Goal: Task Accomplishment & Management: Manage account settings

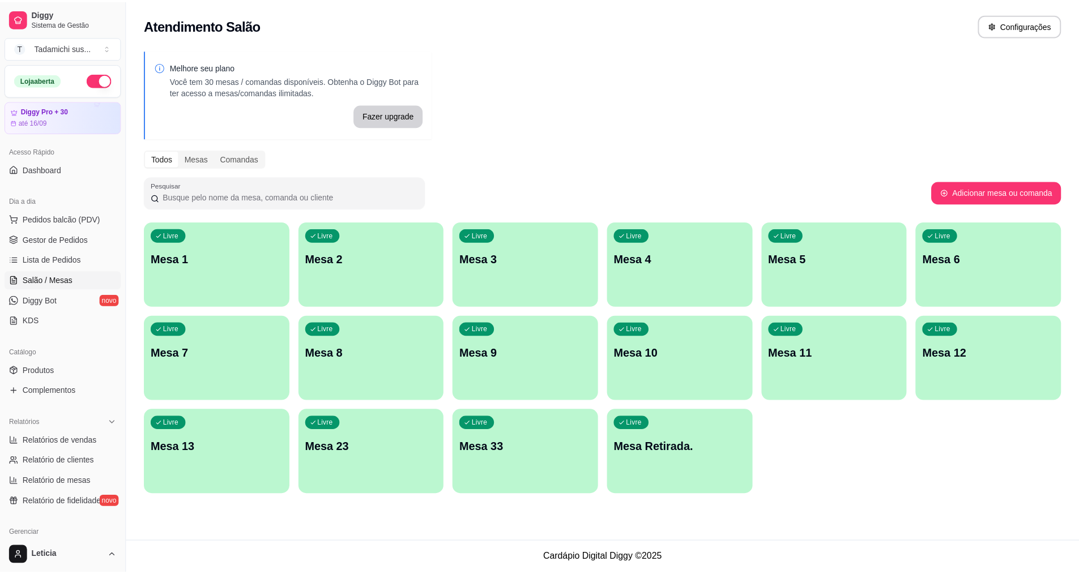
scroll to position [57, 0]
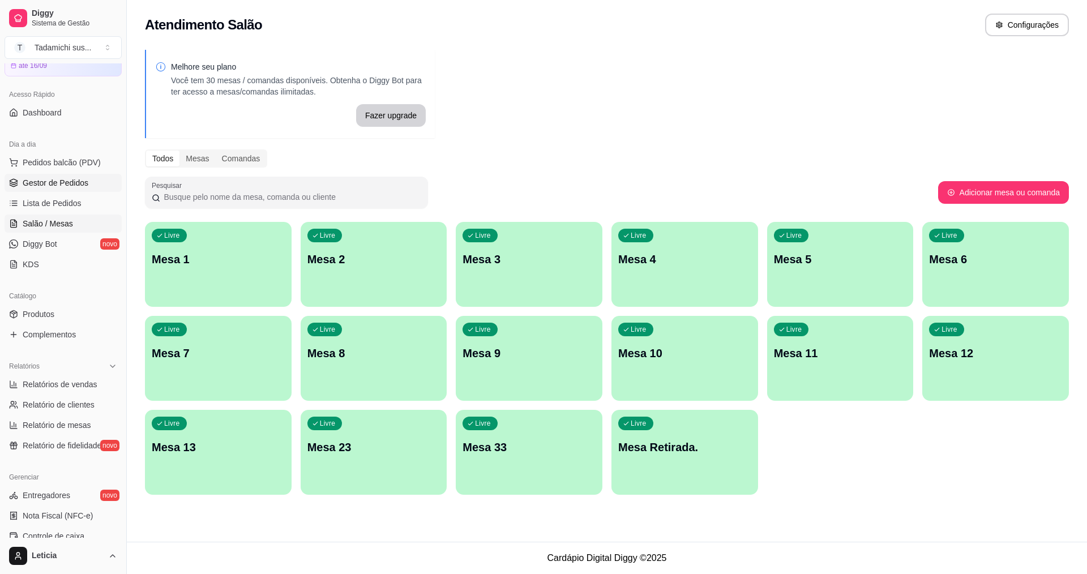
click at [95, 185] on link "Gestor de Pedidos" at bounding box center [63, 183] width 117 height 18
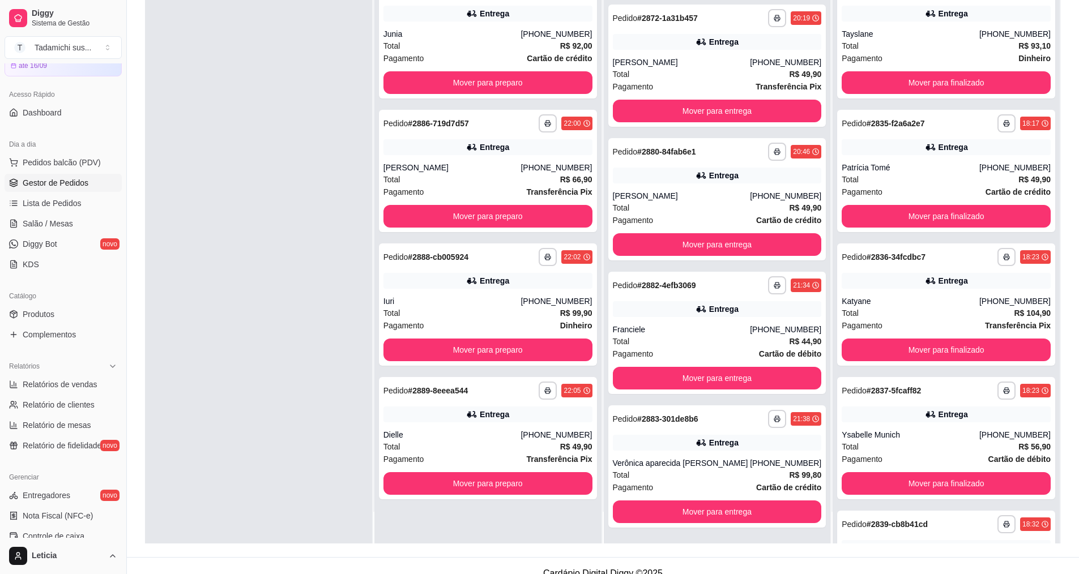
scroll to position [173, 0]
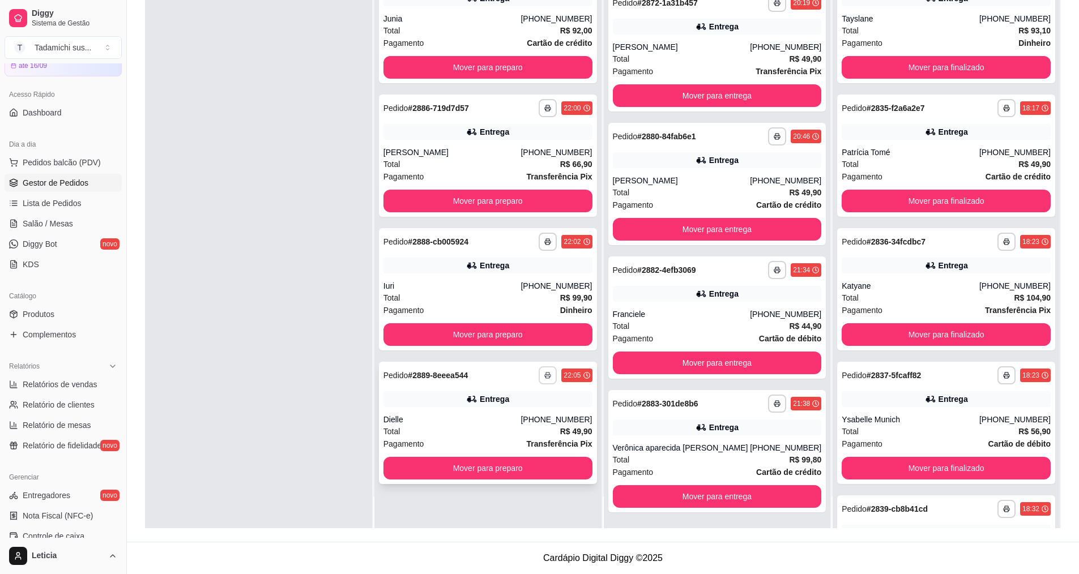
click at [541, 381] on button "button" at bounding box center [548, 375] width 18 height 18
click at [526, 416] on button "IMPRESSORA" at bounding box center [510, 415] width 84 height 18
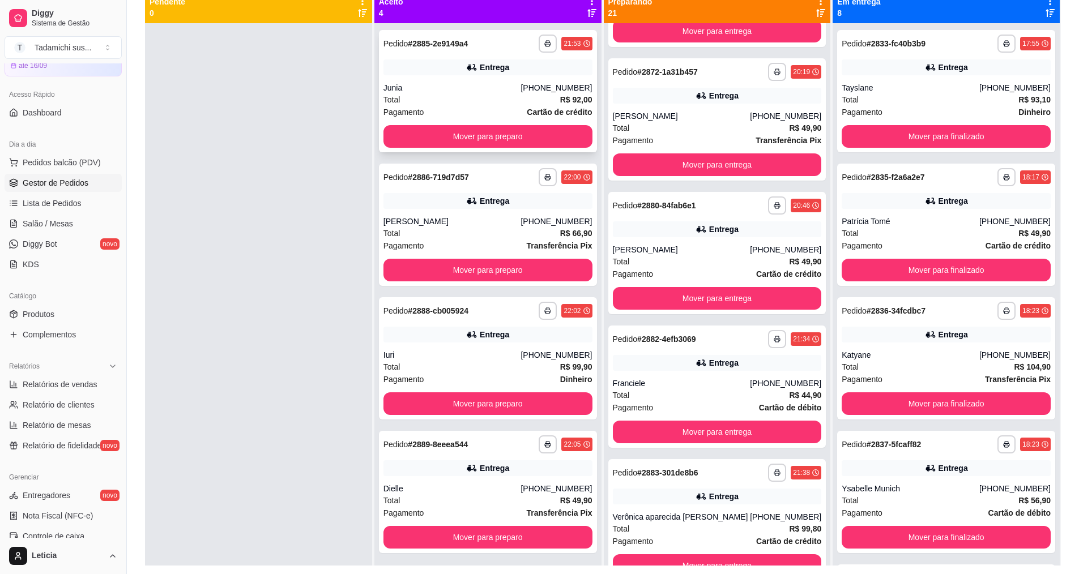
scroll to position [116, 0]
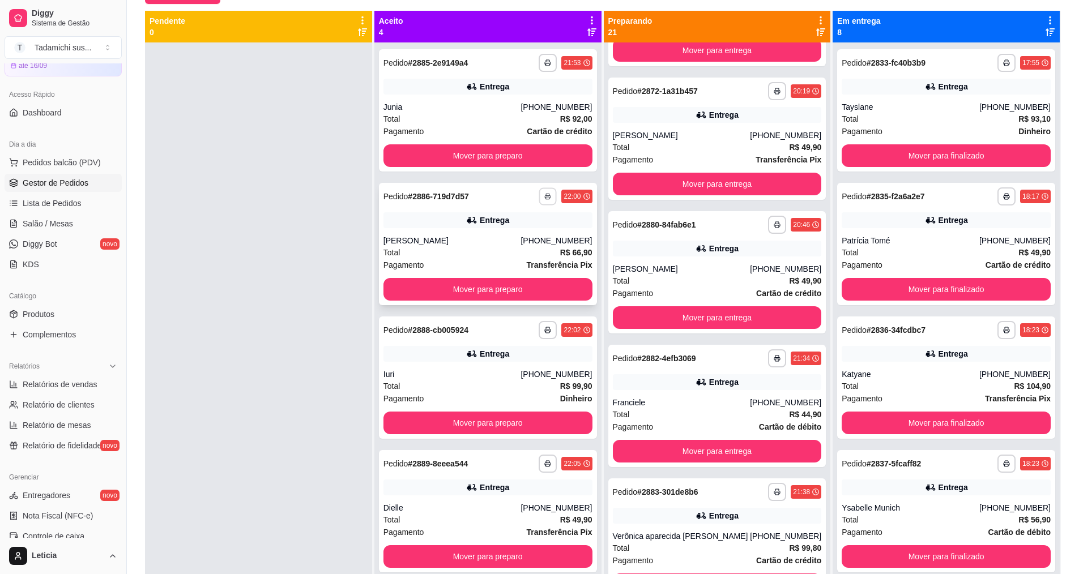
click at [545, 195] on icon "button" at bounding box center [548, 196] width 7 height 7
click at [512, 241] on button "IMPRESSORA" at bounding box center [510, 236] width 84 height 18
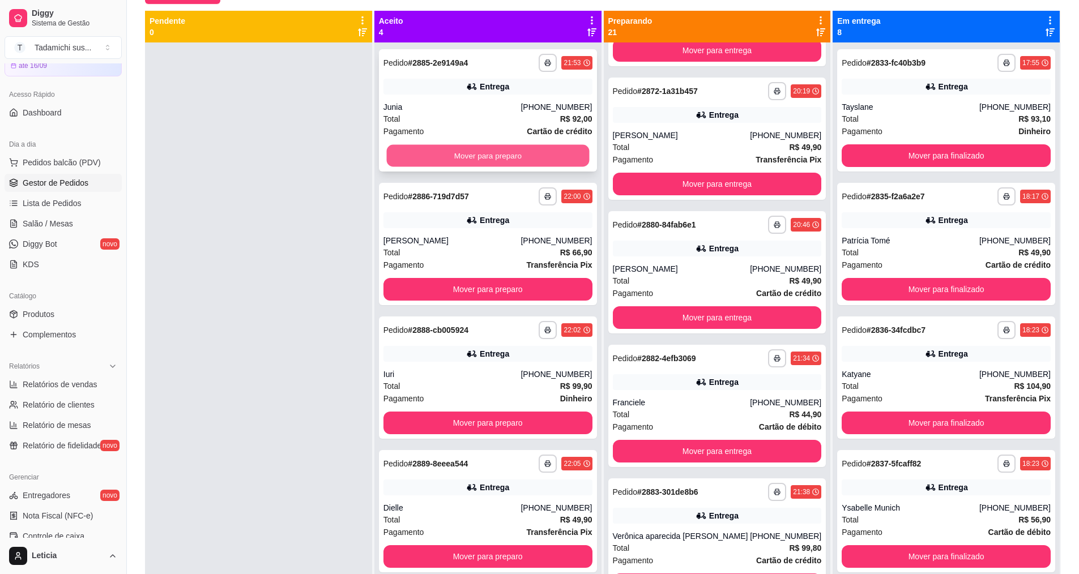
click at [516, 164] on button "Mover para preparo" at bounding box center [487, 156] width 203 height 22
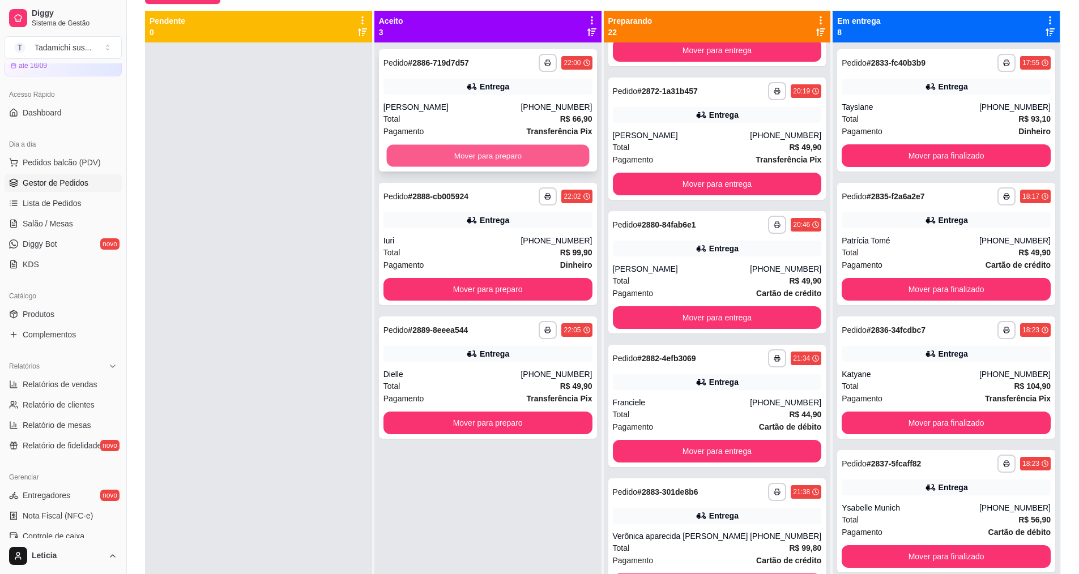
click at [524, 157] on button "Mover para preparo" at bounding box center [487, 156] width 203 height 22
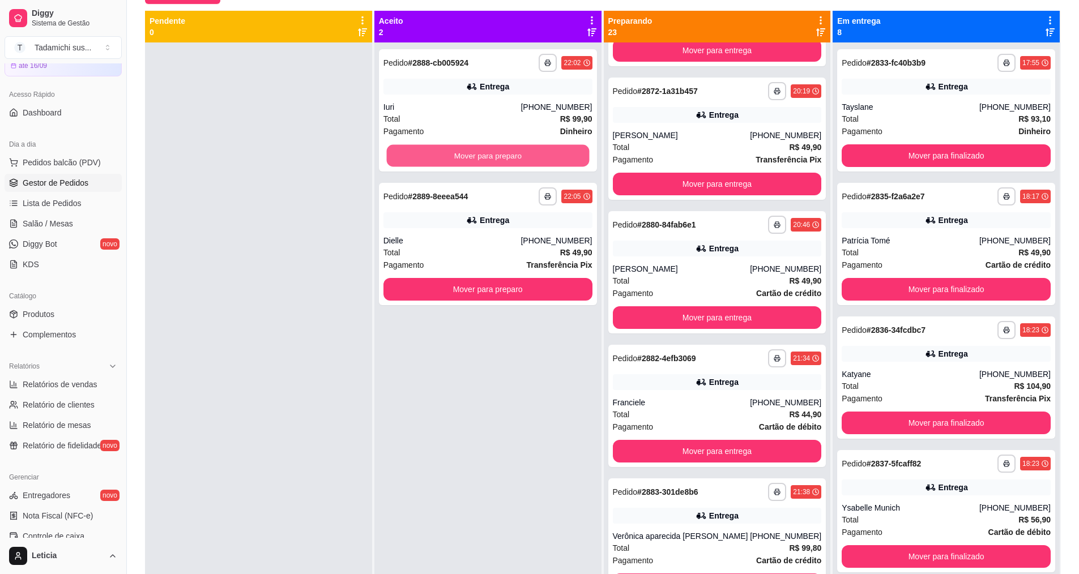
click at [524, 157] on button "Mover para preparo" at bounding box center [487, 156] width 203 height 22
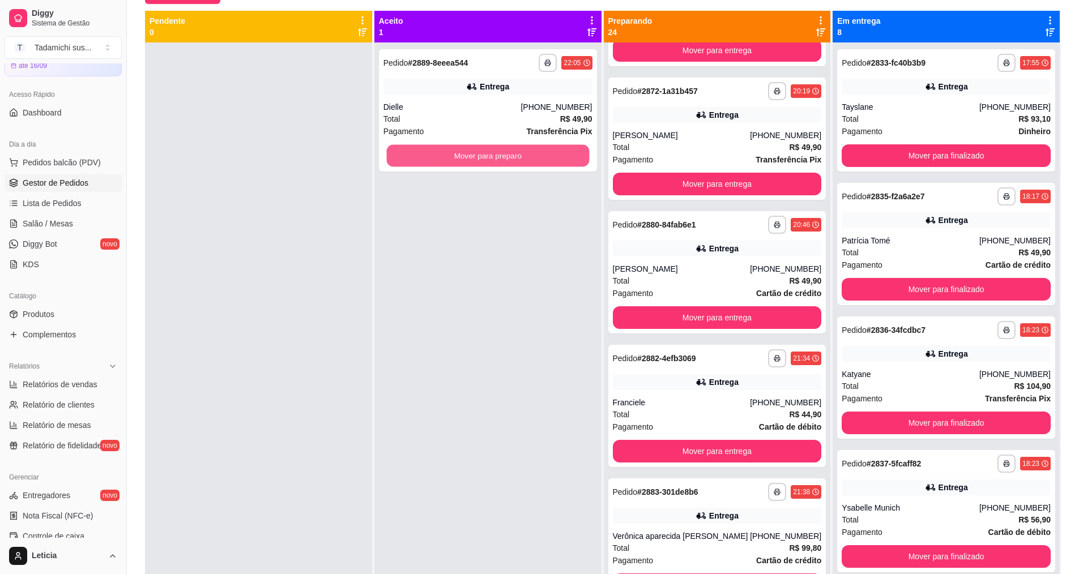
click at [524, 157] on button "Mover para preparo" at bounding box center [487, 156] width 203 height 22
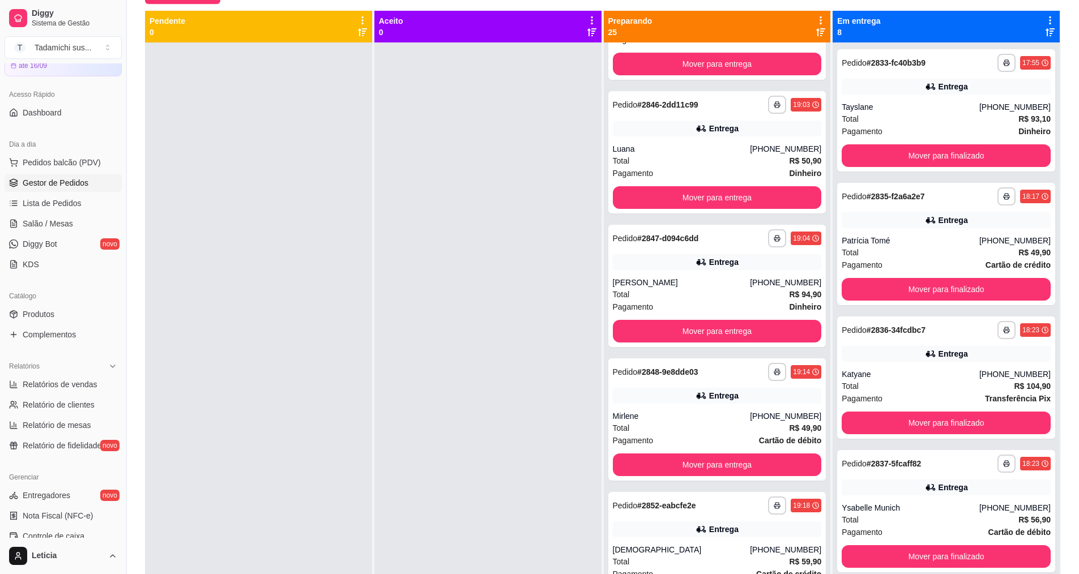
scroll to position [0, 0]
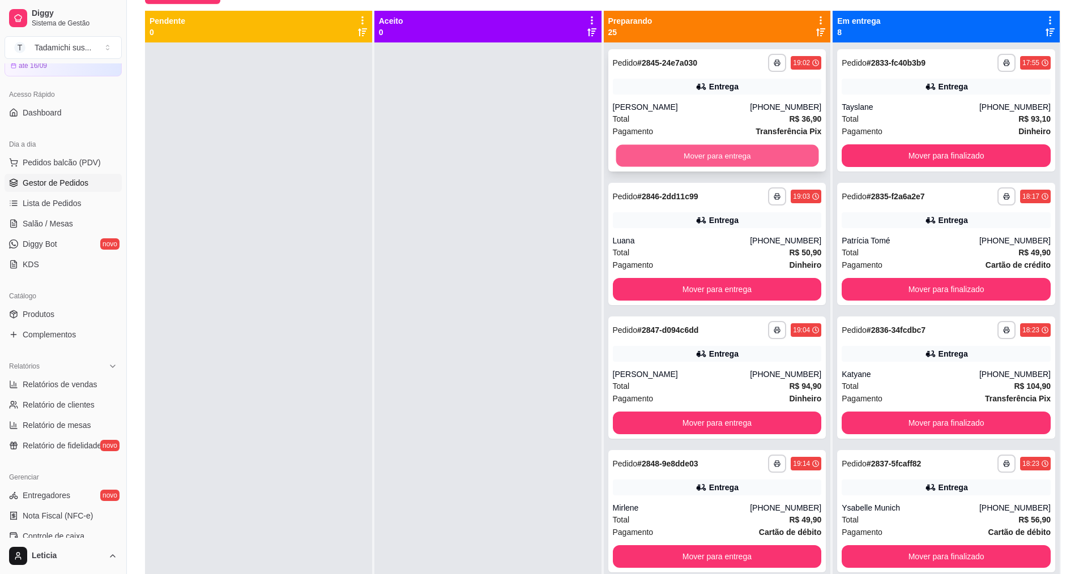
click at [704, 149] on button "Mover para entrega" at bounding box center [717, 156] width 203 height 22
click at [705, 150] on button "Mover para entrega" at bounding box center [717, 156] width 203 height 22
click at [704, 152] on button "Mover para entrega" at bounding box center [717, 156] width 203 height 22
click at [704, 152] on button "Mover para entrega" at bounding box center [717, 155] width 209 height 23
click at [704, 152] on button "Mover para entrega" at bounding box center [717, 156] width 203 height 22
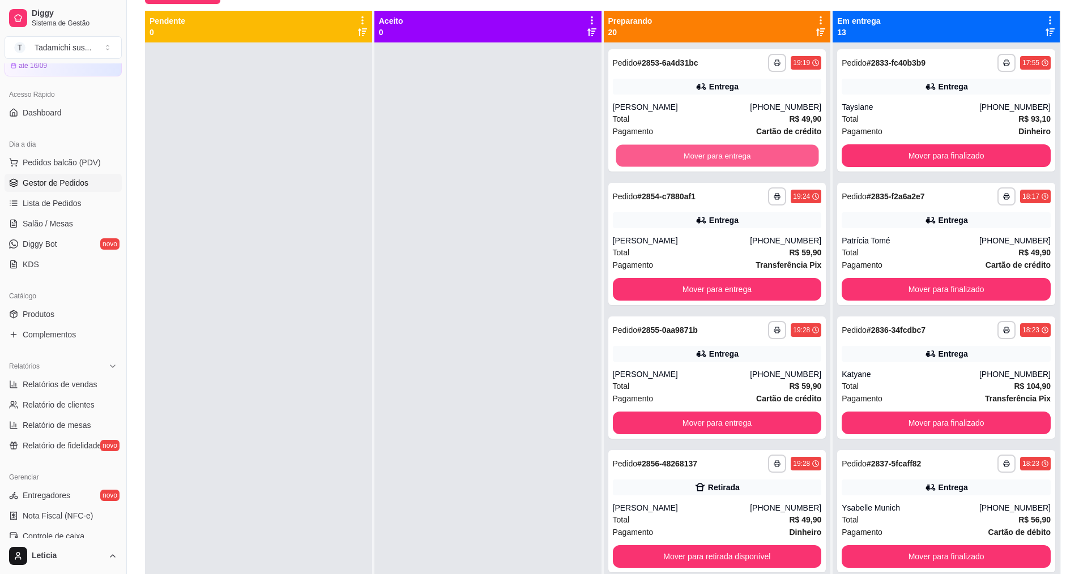
click at [704, 152] on button "Mover para entrega" at bounding box center [717, 156] width 203 height 22
click at [704, 153] on button "Mover para entrega" at bounding box center [717, 155] width 209 height 23
click at [704, 153] on button "Mover para retirada disponível" at bounding box center [717, 155] width 209 height 23
click at [705, 152] on button "Mover para entrega" at bounding box center [717, 155] width 209 height 23
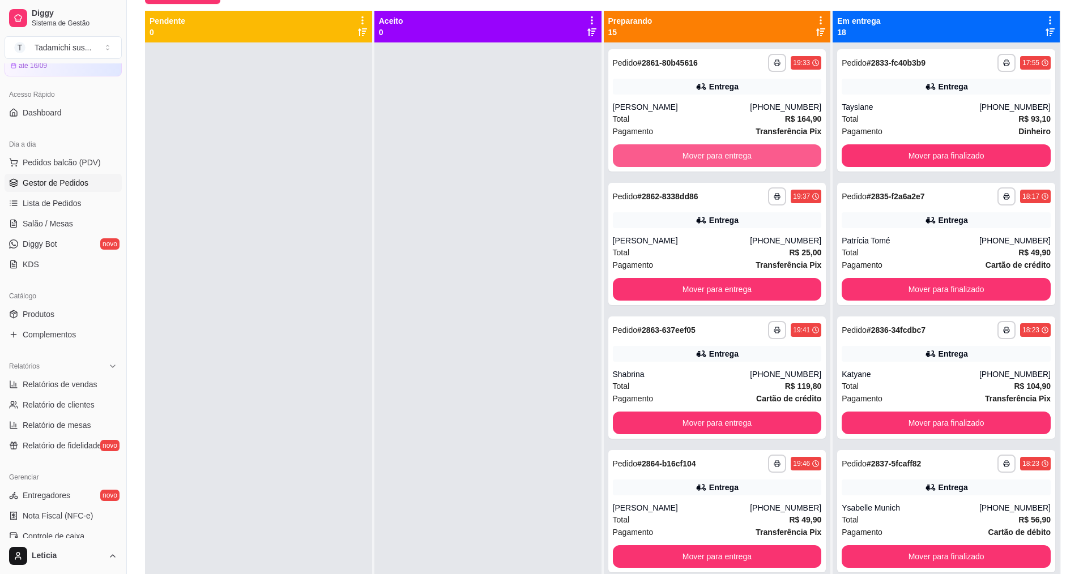
click at [705, 152] on button "Mover para entrega" at bounding box center [717, 155] width 209 height 23
click at [705, 152] on button "Mover para entrega" at bounding box center [717, 156] width 203 height 22
click at [706, 153] on button "Mover para entrega" at bounding box center [717, 155] width 209 height 23
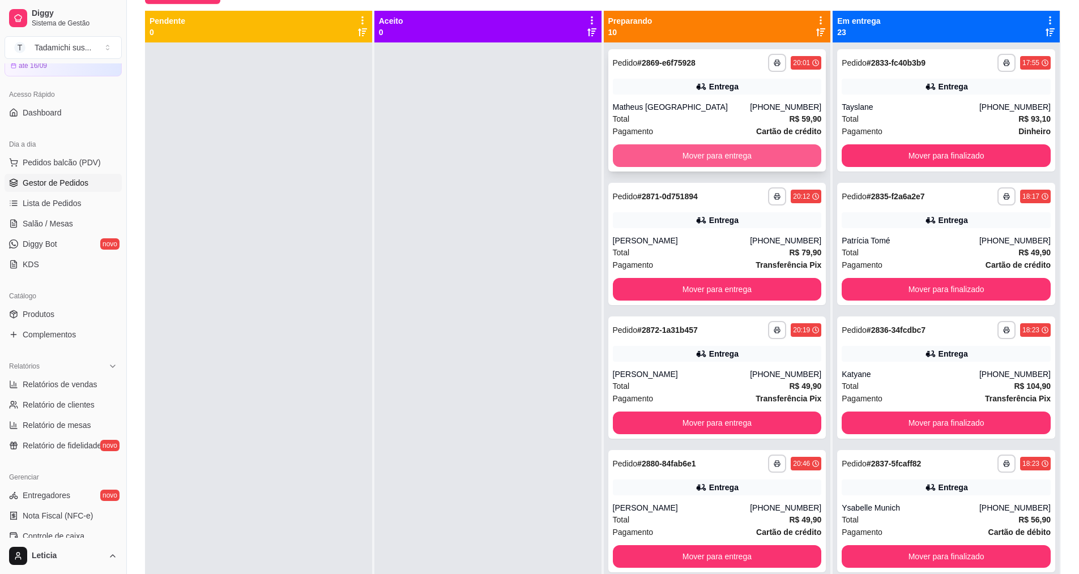
click at [707, 154] on button "Mover para entrega" at bounding box center [717, 155] width 209 height 23
click at [707, 155] on button "Mover para entrega" at bounding box center [717, 156] width 203 height 22
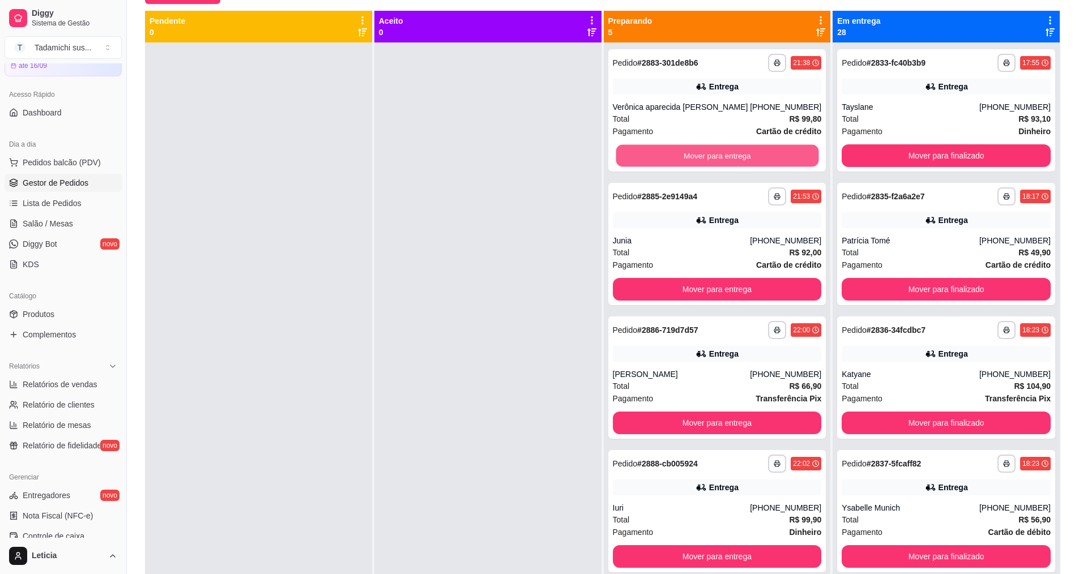
click at [707, 155] on button "Mover para entrega" at bounding box center [717, 156] width 203 height 22
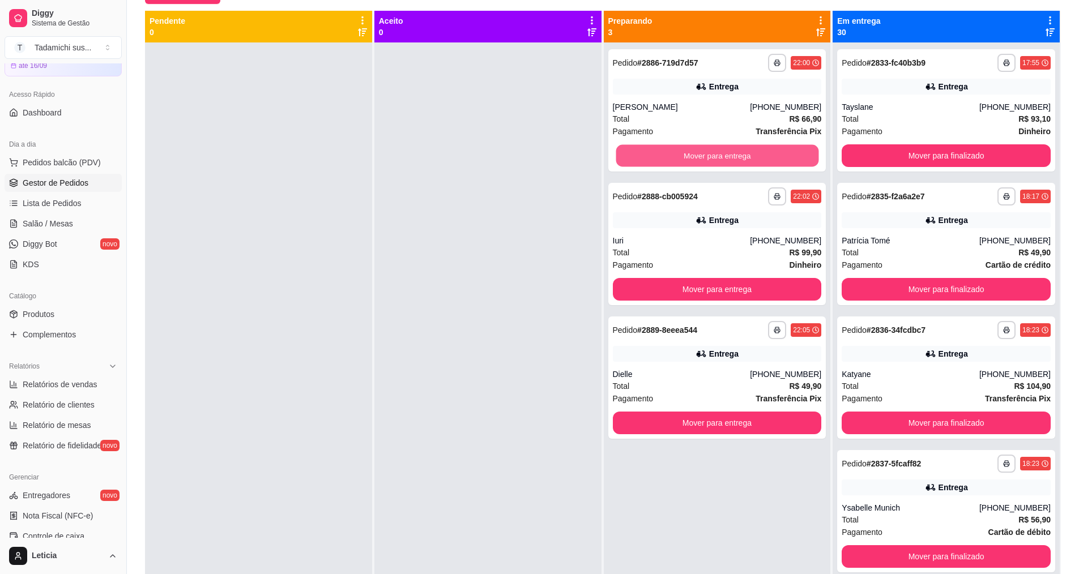
click at [708, 156] on button "Mover para entrega" at bounding box center [717, 156] width 203 height 22
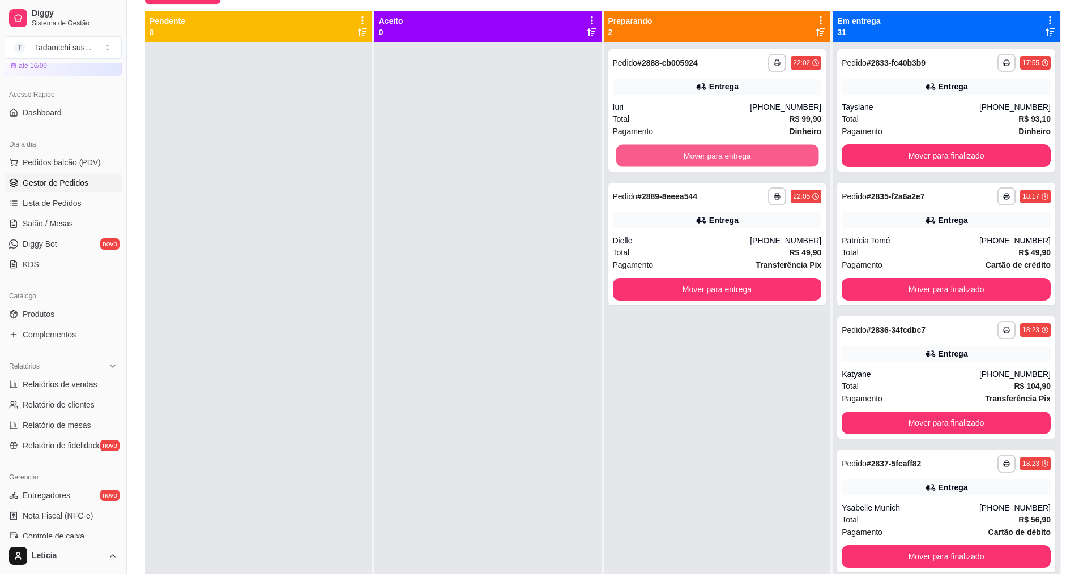
click at [708, 156] on button "Mover para entrega" at bounding box center [717, 156] width 203 height 22
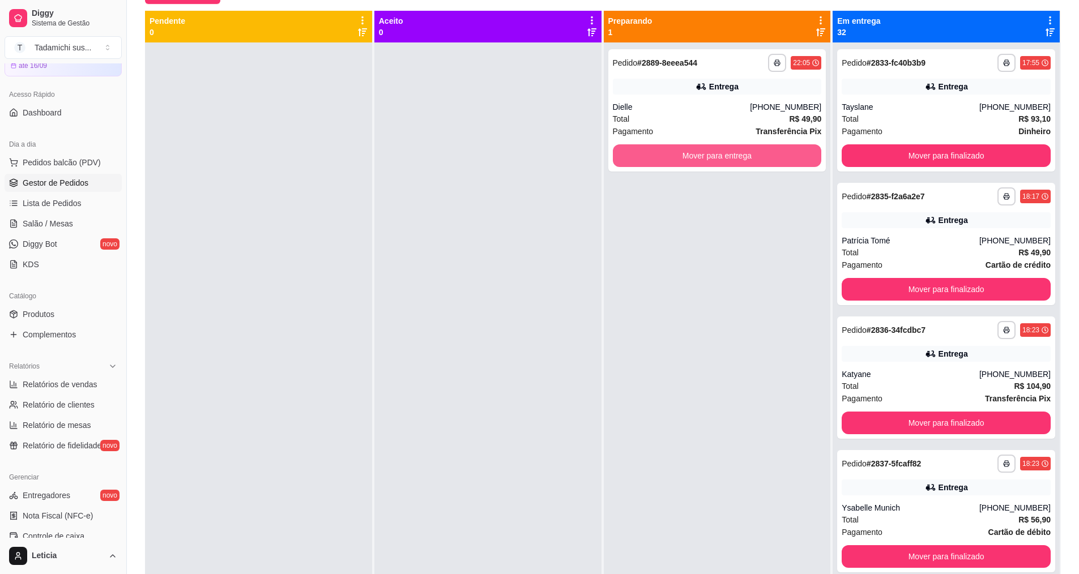
click at [709, 156] on button "Mover para entrega" at bounding box center [717, 155] width 209 height 23
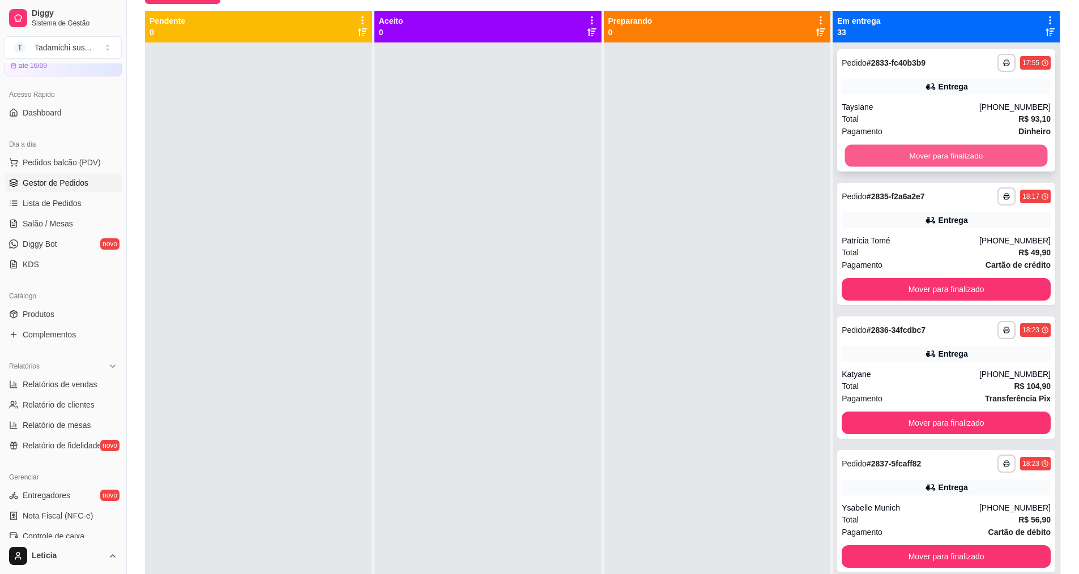
click at [887, 166] on button "Mover para finalizado" at bounding box center [946, 156] width 203 height 22
click at [887, 166] on button "Mover para finalizado" at bounding box center [946, 155] width 209 height 23
click at [887, 166] on button "Mover para finalizado" at bounding box center [946, 156] width 203 height 22
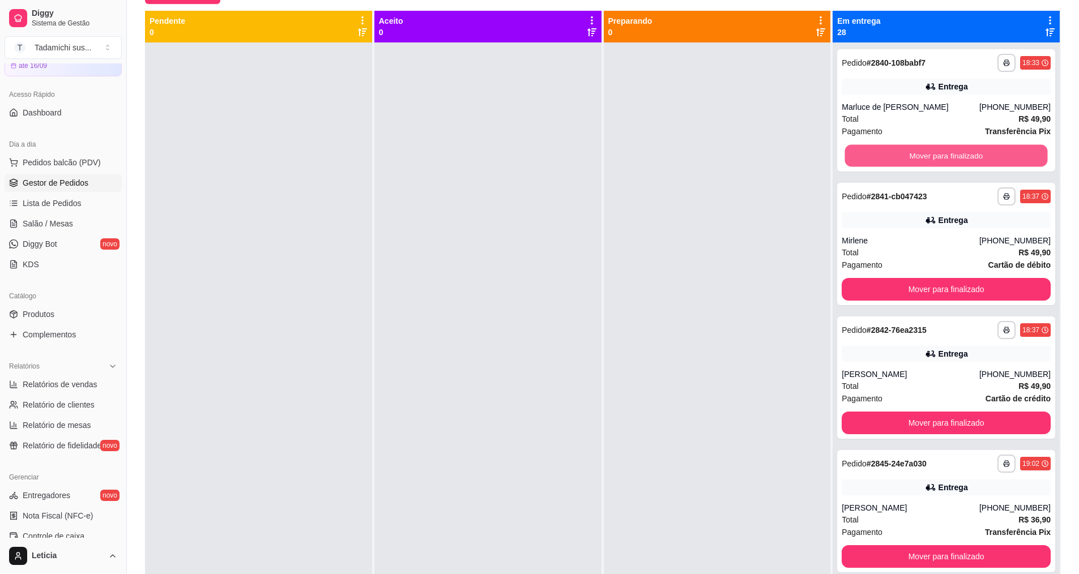
click at [887, 166] on button "Mover para finalizado" at bounding box center [946, 156] width 203 height 22
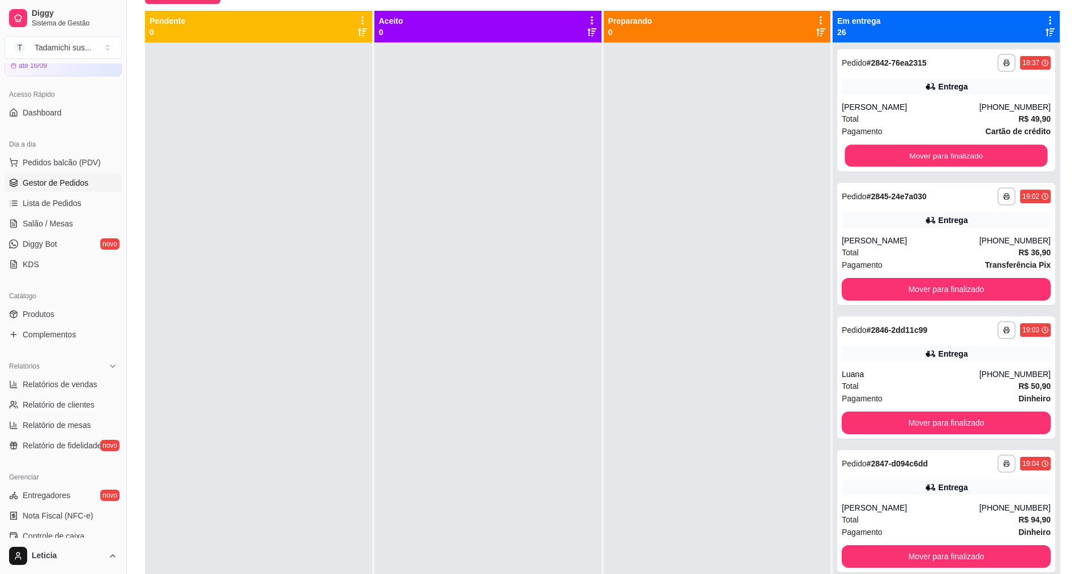
click at [887, 167] on div "**********" at bounding box center [946, 110] width 218 height 122
click at [892, 157] on button "Mover para finalizado" at bounding box center [946, 156] width 203 height 22
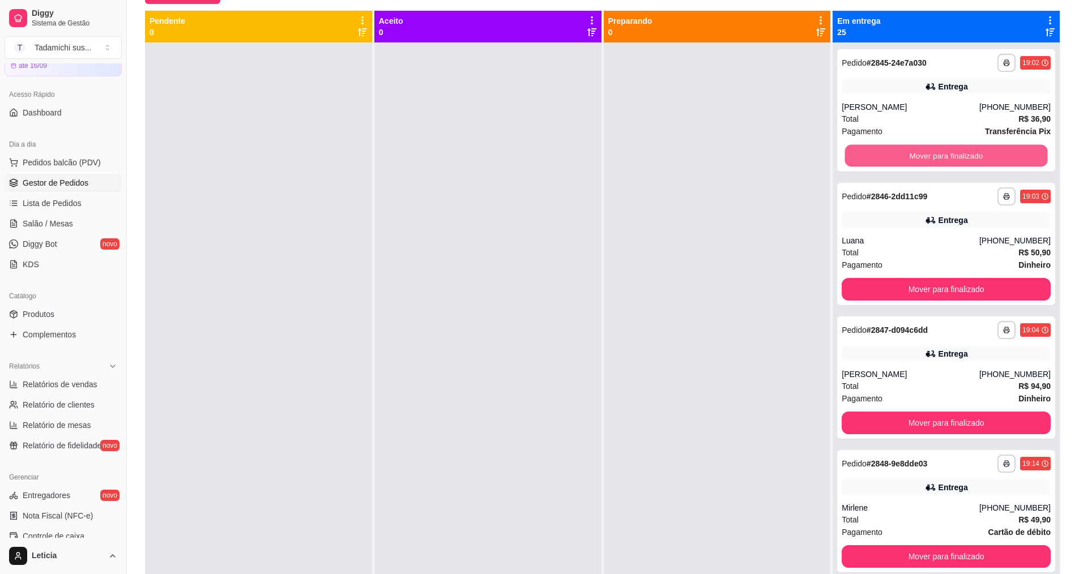
click at [892, 157] on button "Mover para finalizado" at bounding box center [946, 156] width 203 height 22
click at [893, 157] on button "Mover para finalizado" at bounding box center [946, 155] width 209 height 23
click at [893, 157] on button "Mover para finalizado" at bounding box center [946, 156] width 203 height 22
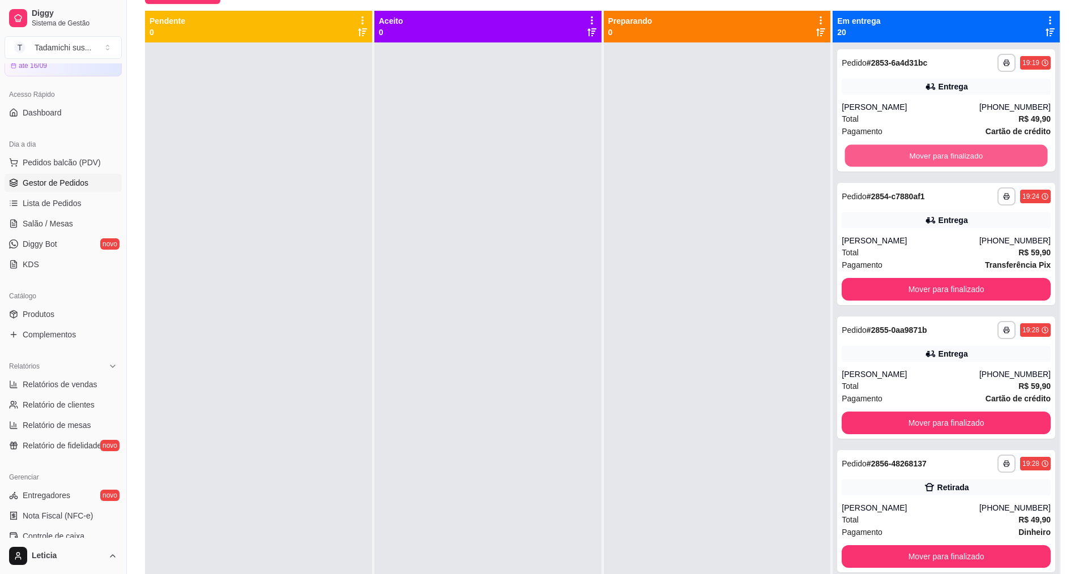
click at [894, 158] on button "Mover para finalizado" at bounding box center [946, 156] width 203 height 22
click at [894, 159] on button "Mover para finalizado" at bounding box center [946, 156] width 203 height 22
click at [894, 159] on button "Mover para finalizado" at bounding box center [946, 155] width 209 height 23
click at [894, 159] on button "Mover para finalizado" at bounding box center [946, 156] width 203 height 22
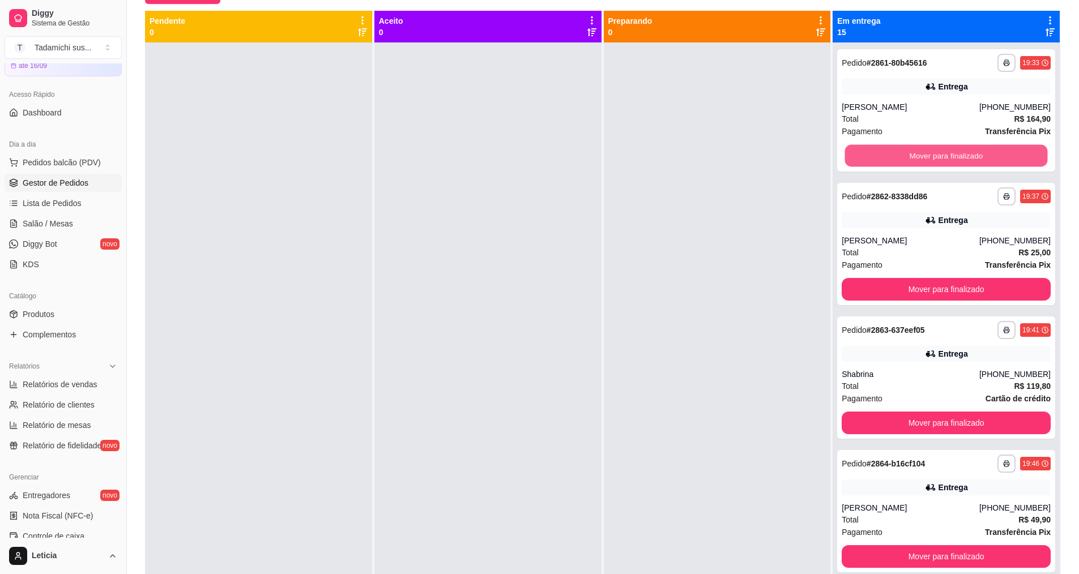
click at [894, 159] on button "Mover para finalizado" at bounding box center [946, 156] width 203 height 22
click at [895, 160] on button "Mover para finalizado" at bounding box center [946, 156] width 203 height 22
click at [895, 160] on button "Mover para finalizado" at bounding box center [946, 155] width 209 height 23
click at [895, 160] on button "Mover para finalizado" at bounding box center [946, 156] width 203 height 22
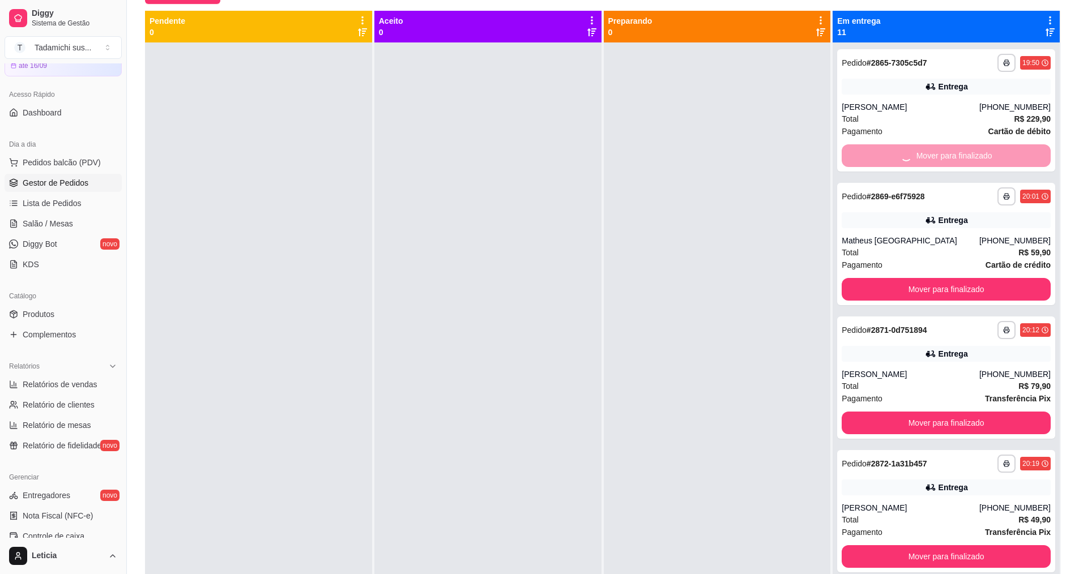
click at [895, 278] on button "Mover para finalizado" at bounding box center [946, 289] width 209 height 23
click at [895, 160] on button "Mover para finalizado" at bounding box center [946, 156] width 203 height 22
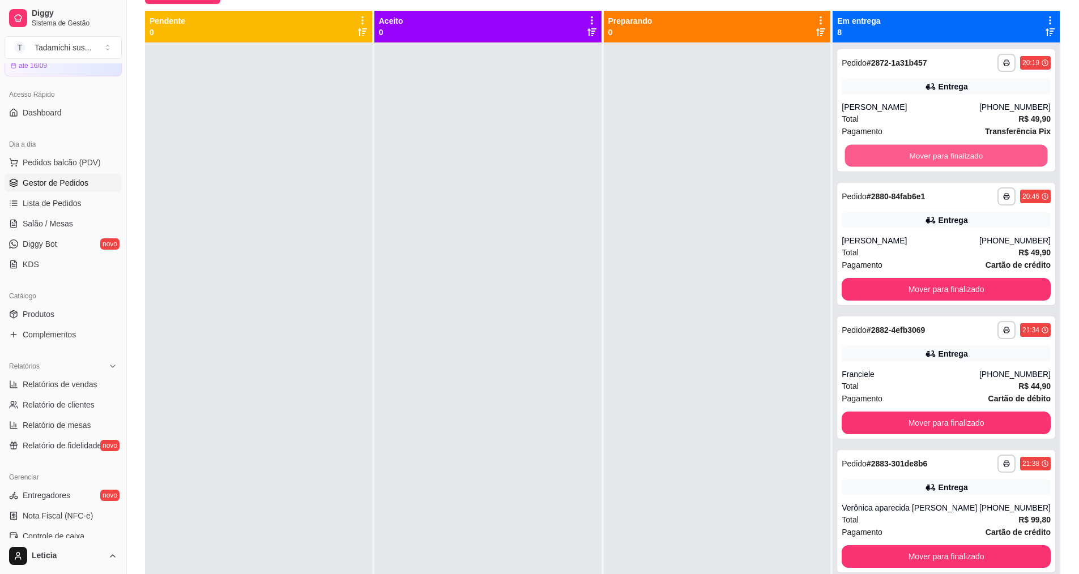
click at [895, 160] on button "Mover para finalizado" at bounding box center [946, 156] width 203 height 22
click at [896, 160] on button "Mover para finalizado" at bounding box center [946, 156] width 203 height 22
